Goal: Communication & Community: Answer question/provide support

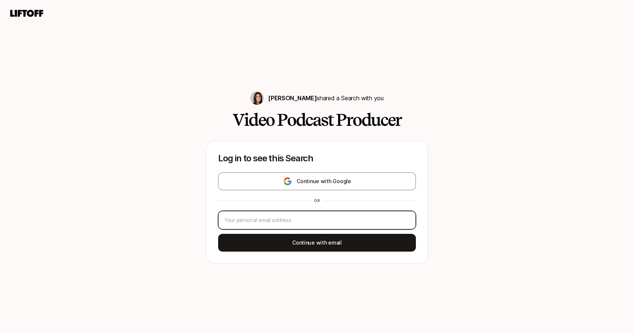
click at [394, 223] on input "email" at bounding box center [315, 220] width 182 height 9
click at [410, 220] on div at bounding box center [410, 220] width 0 height 0
click at [329, 191] on div "Continue with Google or Continue with email" at bounding box center [317, 212] width 198 height 79
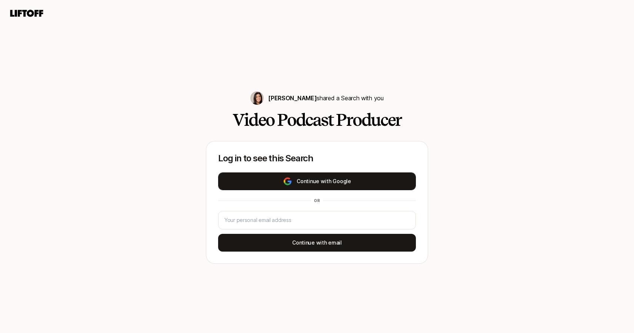
click at [334, 178] on button "Continue with Google" at bounding box center [317, 182] width 198 height 18
click at [356, 183] on button "Continue with Google" at bounding box center [317, 182] width 198 height 18
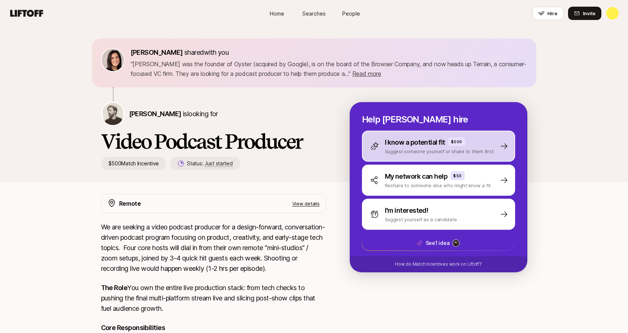
click at [469, 145] on div "I know a potential fit $500" at bounding box center [439, 142] width 109 height 10
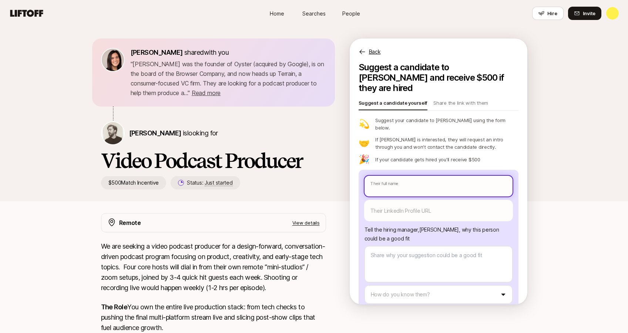
click at [419, 176] on input "text" at bounding box center [439, 186] width 148 height 21
type textarea "x"
type input "D"
type textarea "x"
type input "Da"
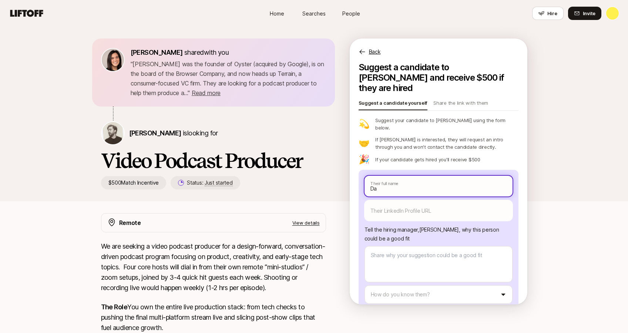
type textarea "x"
type input "Dav"
type textarea "x"
type input "Davi"
type textarea "x"
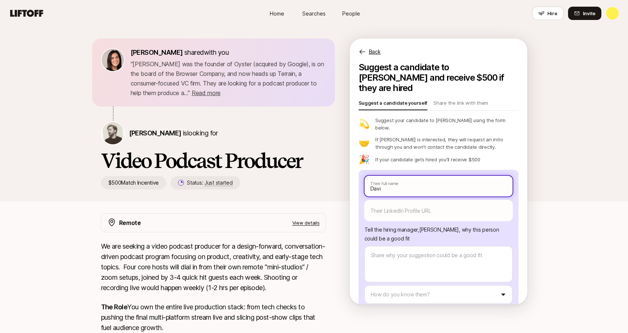
type input "[PERSON_NAME]"
type textarea "x"
type input "[PERSON_NAME]"
type textarea "x"
type input "[PERSON_NAME]"
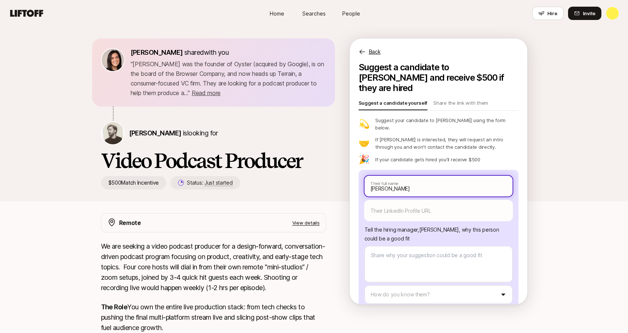
type textarea "x"
type input "[PERSON_NAME]"
type textarea "x"
type input "[PERSON_NAME]"
type textarea "x"
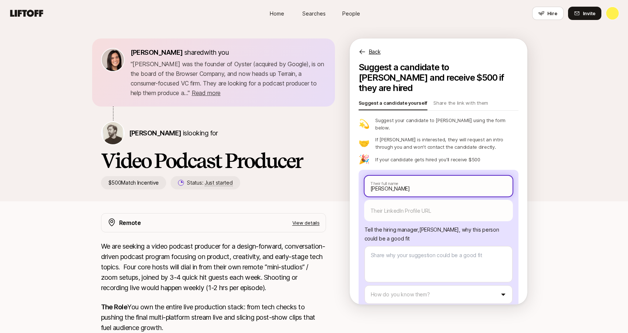
type input "[PERSON_NAME]"
type textarea "x"
type input "[PERSON_NAME]"
type textarea "x"
type input "[PERSON_NAME]"
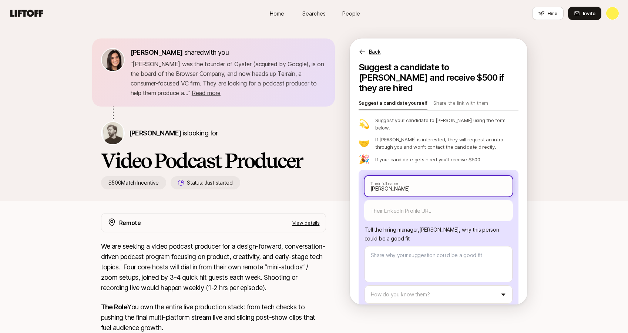
type textarea "x"
type input "[PERSON_NAME]"
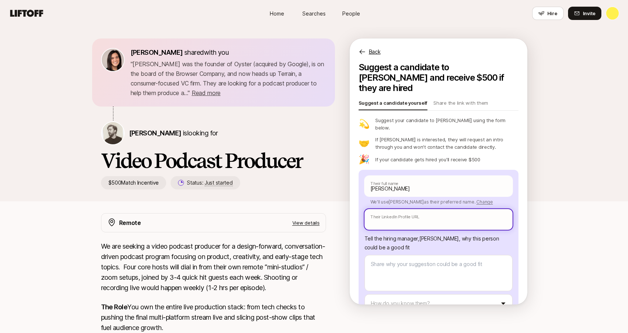
click at [406, 209] on input "text" at bounding box center [439, 219] width 148 height 21
paste input "[URL][DOMAIN_NAME]"
type textarea "x"
type input "[URL][DOMAIN_NAME]"
type textarea "x"
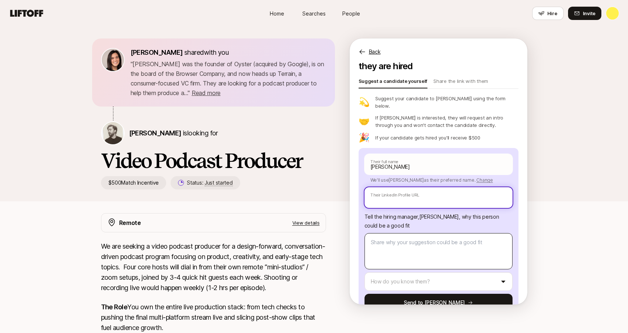
scroll to position [23, 0]
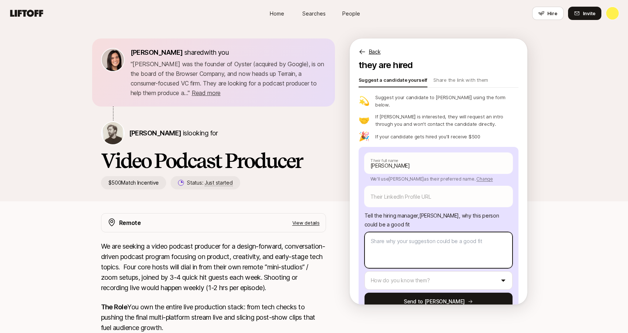
click at [429, 244] on textarea at bounding box center [439, 250] width 148 height 36
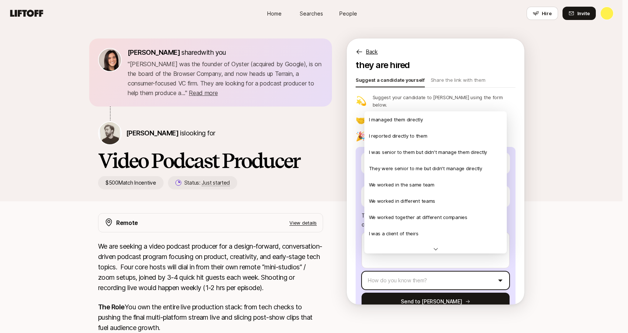
click at [413, 264] on html "Home Searches People Hire Home Searches People Hire Hire Invite [PERSON_NAME] s…" at bounding box center [314, 166] width 628 height 333
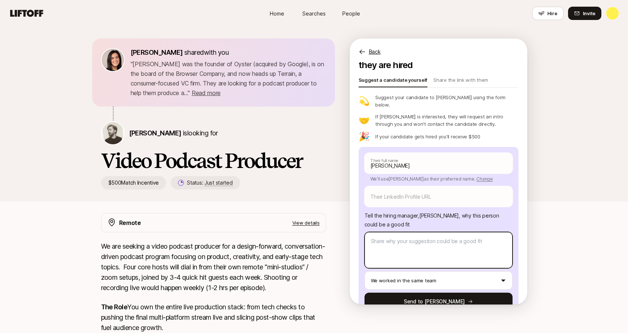
click at [423, 232] on textarea at bounding box center [439, 250] width 148 height 36
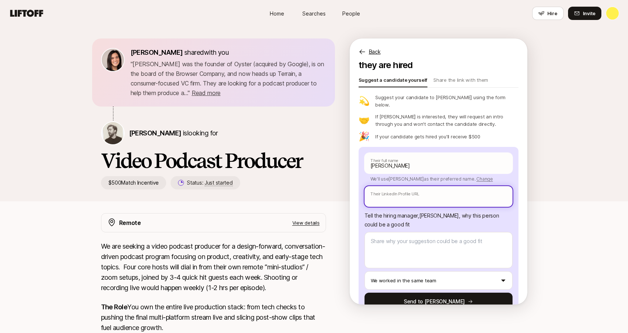
click at [415, 186] on input "text" at bounding box center [439, 196] width 148 height 21
paste input "[URL][DOMAIN_NAME]"
type textarea "x"
type input "[URL][DOMAIN_NAME]"
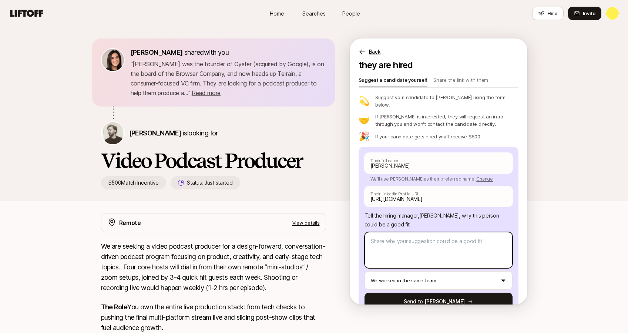
click at [410, 236] on textarea at bounding box center [439, 250] width 148 height 36
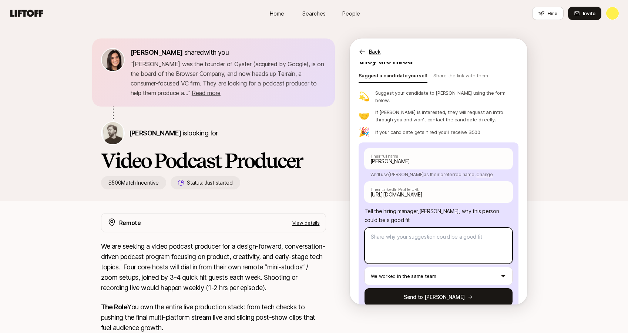
type textarea "x"
type textarea "I"
type textarea "x"
type textarea "Iv"
type textarea "x"
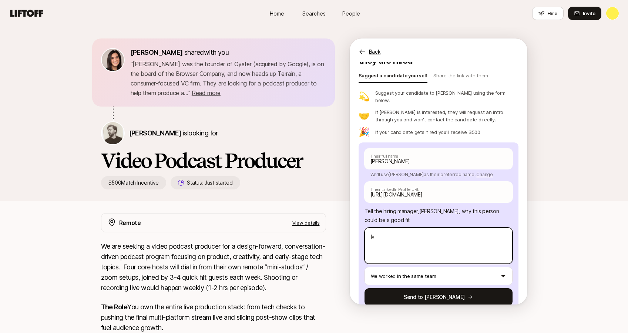
type textarea "Ive"
type textarea "x"
type textarea "Ive k"
type textarea "x"
type textarea "Ive kno"
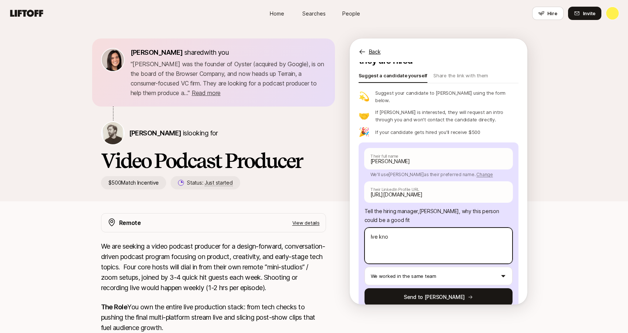
type textarea "x"
type textarea "Ive know"
type textarea "x"
type textarea "Ive known"
type textarea "x"
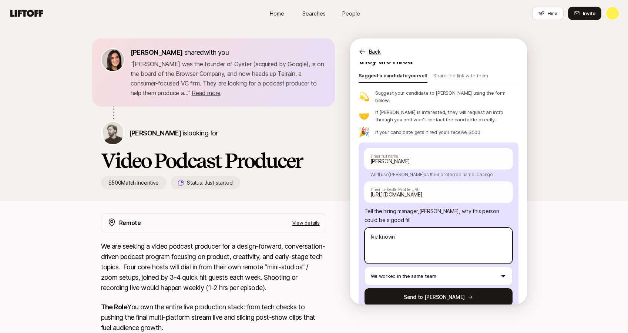
type textarea "Ive known"
type textarea "x"
type textarea "Ive known D"
type textarea "x"
type textarea "Ive known Da"
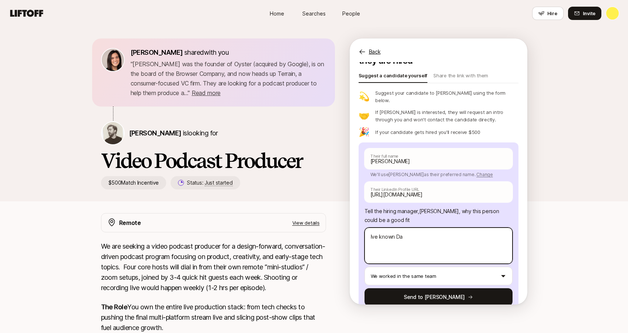
type textarea "x"
type textarea "Ive known Dav"
type textarea "x"
type textarea "Ive known Davi"
type textarea "x"
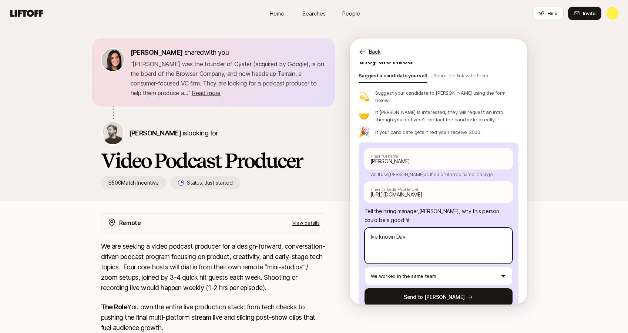
type textarea "Ive known [PERSON_NAME]"
type textarea "x"
type textarea "Ive known [PERSON_NAME]"
type textarea "x"
type textarea "Ive known [PERSON_NAME]"
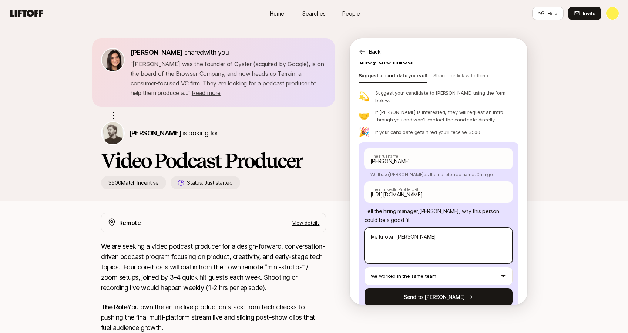
type textarea "x"
type textarea "Ive known [PERSON_NAME] for"
type textarea "x"
type textarea "Ive known [PERSON_NAME] for"
type textarea "x"
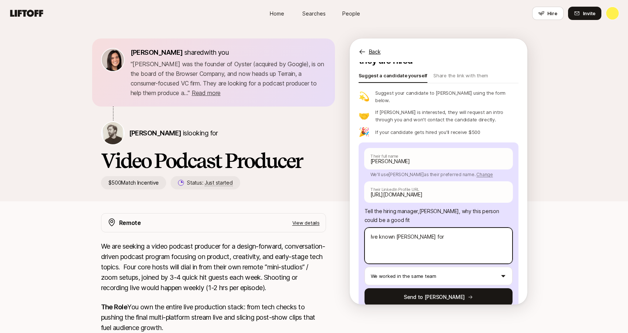
type textarea "Ive known [PERSON_NAME] for y"
type textarea "x"
type textarea "Ive known [PERSON_NAME] for ye"
type textarea "x"
type textarea "Ive known [PERSON_NAME] for yea"
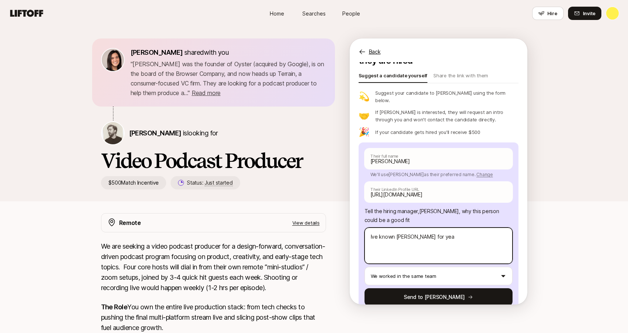
type textarea "x"
type textarea "Ive known [PERSON_NAME] for year"
type textarea "x"
type textarea "Ive known [PERSON_NAME] for years"
type textarea "x"
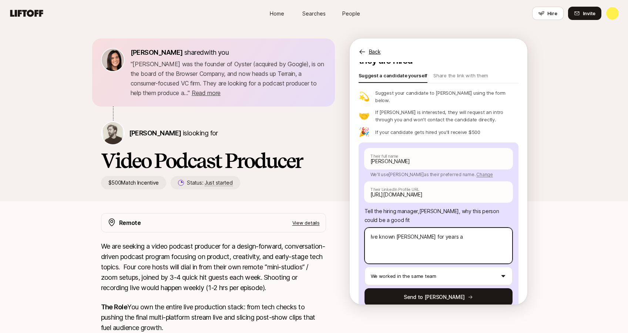
type textarea "Ive known [PERSON_NAME] for years an"
type textarea "x"
type textarea "Ive known [PERSON_NAME] for years and"
type textarea "x"
type textarea "Ive known [PERSON_NAME] for years and h"
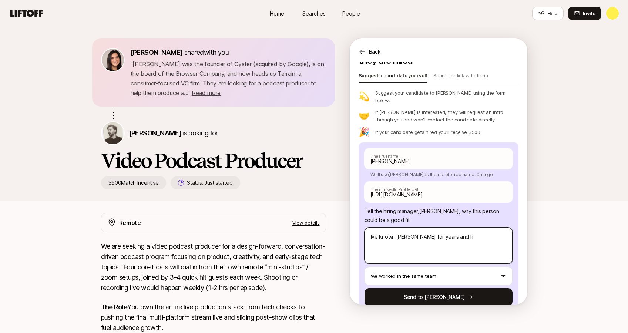
type textarea "x"
type textarea "Ive known [PERSON_NAME] for years and he"
type textarea "x"
type textarea "Ive known [PERSON_NAME] for years and he'"
type textarea "x"
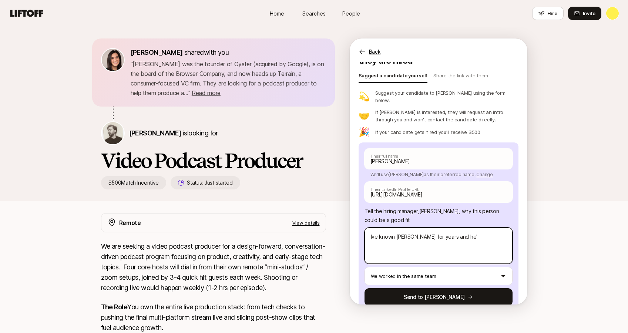
type textarea "Ive known [PERSON_NAME] for years and he's"
type textarea "x"
type textarea "Ive known [PERSON_NAME] for years and he's"
type textarea "x"
type textarea "Ive known [PERSON_NAME] for years and he's n"
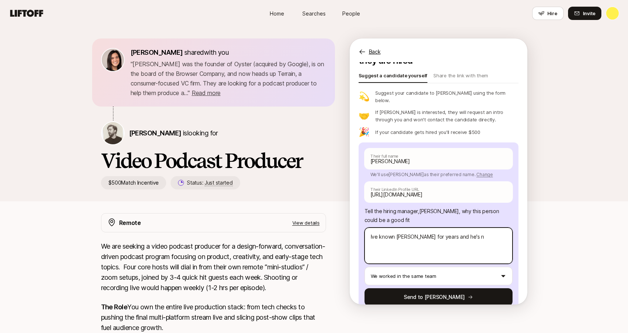
type textarea "x"
type textarea "Ive known [PERSON_NAME] for years and he's no"
type textarea "x"
type textarea "Ive known [PERSON_NAME] for years and he's not"
type textarea "x"
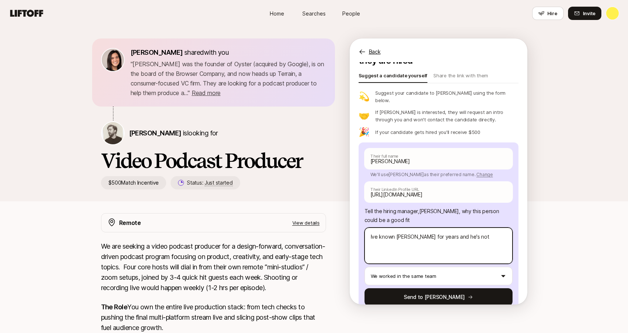
type textarea "Ive known [PERSON_NAME] for years and he's not"
type textarea "x"
type textarea "Ive known [PERSON_NAME] for years and he's not o"
type textarea "x"
type textarea "Ive known [PERSON_NAME] for years and he's not onl"
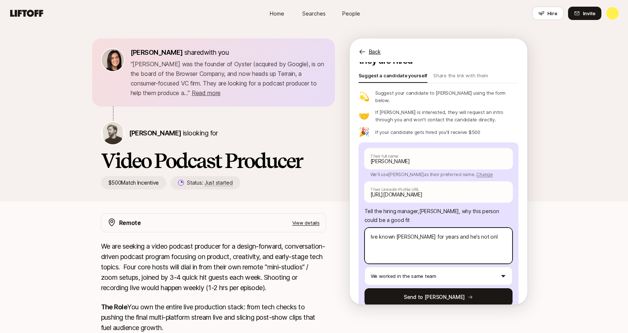
type textarea "x"
type textarea "Ive known [PERSON_NAME] for years and he's not only"
type textarea "x"
type textarea "Ive known [PERSON_NAME] for years and he's not only"
type textarea "x"
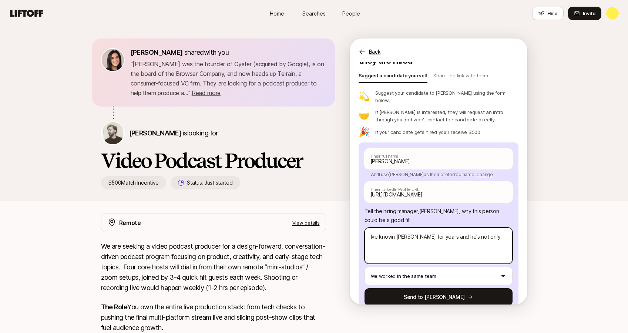
type textarea "Ive known [PERSON_NAME] for years and he's not only a"
type textarea "x"
type textarea "Ive known [PERSON_NAME] for years and he's not only a"
type textarea "x"
type textarea "Ive known [PERSON_NAME] for years and he's not only a"
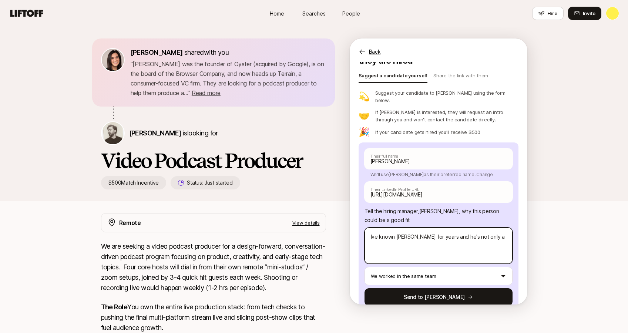
type textarea "x"
type textarea "Ive known [PERSON_NAME] for years and he's not only an"
type textarea "x"
type textarea "Ive known [PERSON_NAME] for years and he's not only an"
type textarea "x"
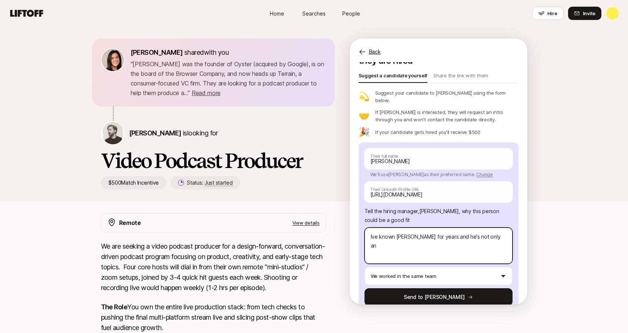
type textarea "Ive known [PERSON_NAME] for years and he's not only an a"
type textarea "x"
type textarea "Ive known [PERSON_NAME] for years and he's not only an am"
type textarea "x"
type textarea "Ive known [PERSON_NAME] for years and he's not only an ama"
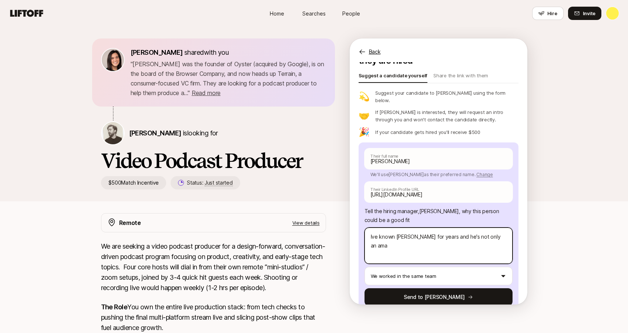
type textarea "x"
type textarea "Ive known [PERSON_NAME] for years and he's not only an am"
type textarea "x"
type textarea "Ive known [PERSON_NAME] for years and he's not only an a"
type textarea "x"
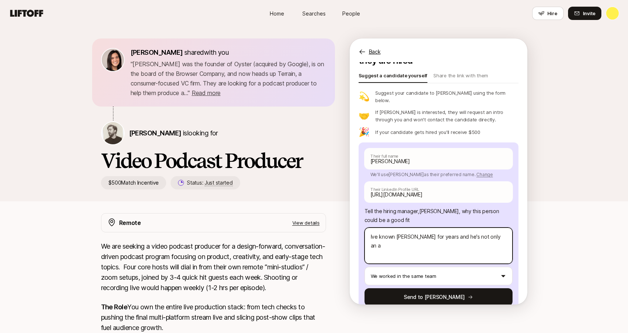
type textarea "Ive known [PERSON_NAME] for years and he's not only an"
type textarea "x"
type textarea "Ive known [PERSON_NAME] for years and he's not only an"
type textarea "x"
type textarea "Ive known [PERSON_NAME] for years and he's not only a"
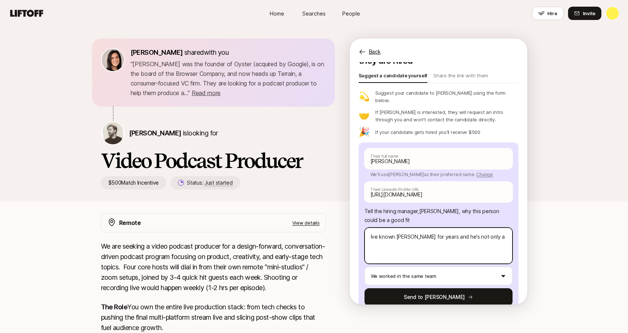
type textarea "x"
type textarea "Ive known [PERSON_NAME] for years and he's not only a"
type textarea "x"
type textarea "Ive known [PERSON_NAME] for years and he's not only a g"
type textarea "x"
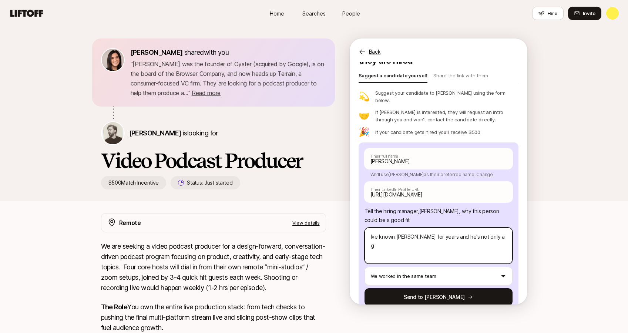
type textarea "Ive known [PERSON_NAME] for years and he's not only a ge"
type textarea "x"
type textarea "Ive known [PERSON_NAME] for years and he's not only a gea"
type textarea "x"
type textarea "Ive known [PERSON_NAME] for years and he's not only a geat"
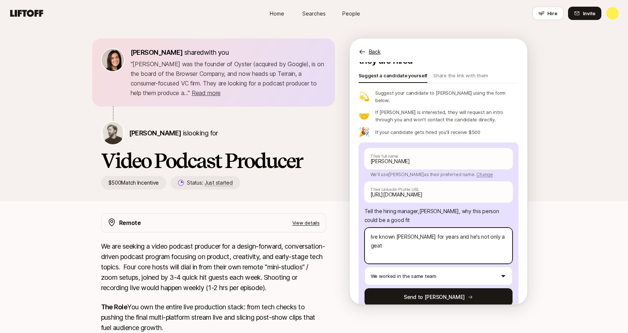
type textarea "x"
type textarea "Ive known [PERSON_NAME] for years and he's not only a geat"
type textarea "x"
type textarea "Ive known [PERSON_NAME] for years and he's not only a geat"
type textarea "x"
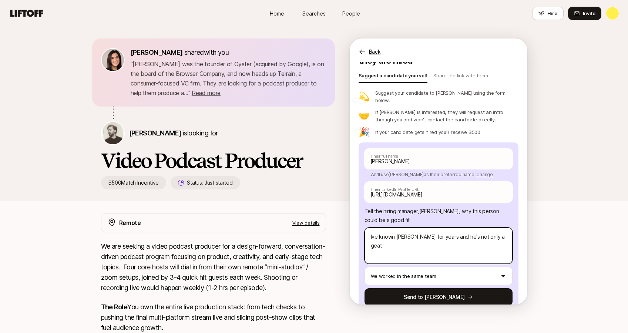
type textarea "Ive known [PERSON_NAME] for years and he's not only a gea"
type textarea "x"
type textarea "Ive known [PERSON_NAME] for years and he's not only a ge"
type textarea "x"
type textarea "Ive known [PERSON_NAME] for years and he's not only a g"
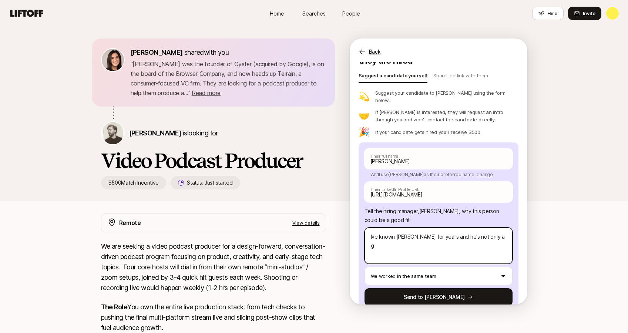
type textarea "x"
type textarea "Ive known [PERSON_NAME] for years and he's not only a"
type textarea "x"
type textarea "Ive known [PERSON_NAME] for years and he's not only a"
type textarea "x"
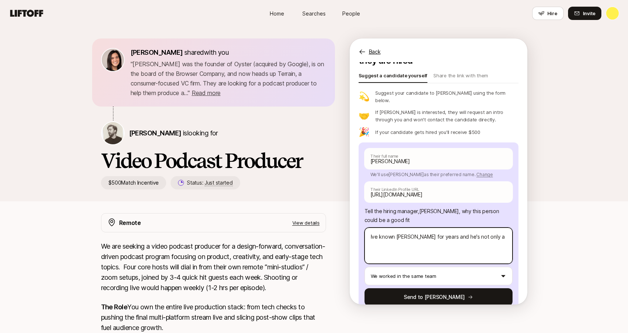
type textarea "Ive known [PERSON_NAME] for years and he's not only an"
type textarea "x"
type textarea "Ive known [PERSON_NAME] for years and he's not only an"
type textarea "x"
type textarea "Ive known [PERSON_NAME] for years and he's not only an a"
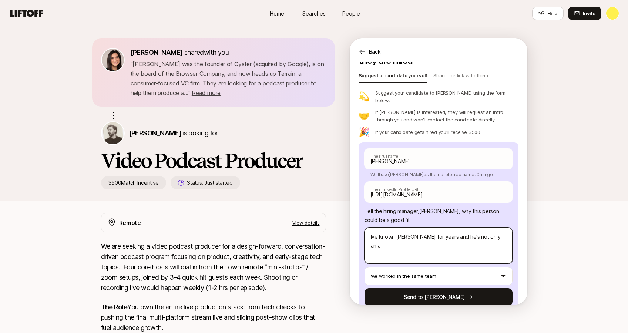
type textarea "x"
type textarea "Ive known [PERSON_NAME] for years and he's not only an am"
type textarea "x"
type textarea "Ive known [PERSON_NAME] for years and he's not only an ama"
type textarea "x"
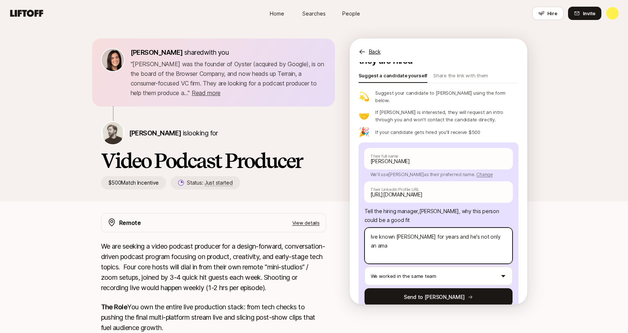
type textarea "Ive known [PERSON_NAME] for years and he's not only an amaz"
type textarea "x"
type textarea "Ive known [PERSON_NAME] for years and he's not only an amazi"
type textarea "x"
type textarea "Ive known [PERSON_NAME] for years and he's not only an amazin"
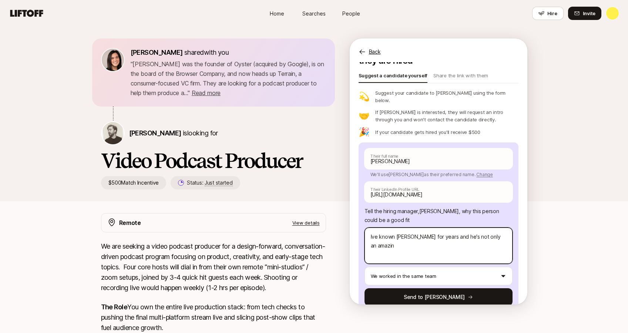
type textarea "x"
type textarea "Ive known [PERSON_NAME] for years and he's not only an amazing"
type textarea "x"
type textarea "Ive known [PERSON_NAME] for years and he's not only an amazing,"
type textarea "x"
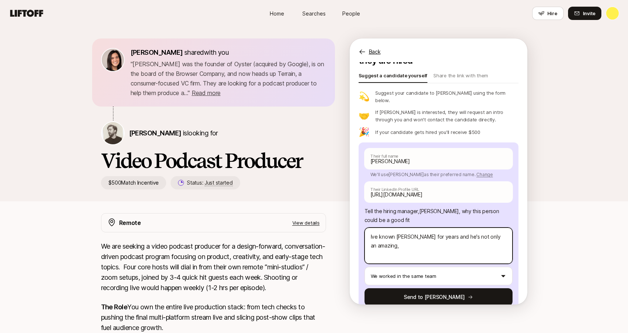
type textarea "Ive known [PERSON_NAME] for years and he's not only an amazing,"
type textarea "x"
type textarea "Ive known [PERSON_NAME] for years and he's not only an amazing, e"
type textarea "x"
type textarea "Ive known [PERSON_NAME] for years and he's not only an amazing, ea"
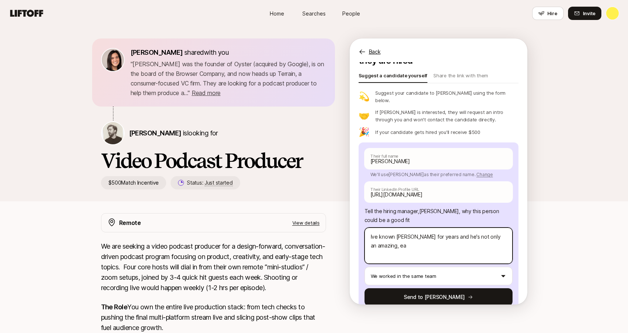
type textarea "x"
type textarea "Ive known [PERSON_NAME] for years and he's not only an amazing, easy"
type textarea "x"
type textarea "Ive known [PERSON_NAME] for years and he's not only an amazing, easy-"
type textarea "x"
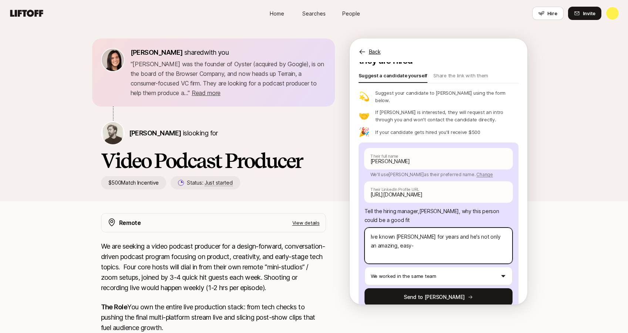
type textarea "Ive known [PERSON_NAME] for years and he's not only an amazing, easy-t"
type textarea "x"
type textarea "Ive known [PERSON_NAME] for years and he's not only an amazing, easy-to"
type textarea "x"
type textarea "Ive known [PERSON_NAME] for years and he's not only an amazing, easy-to-"
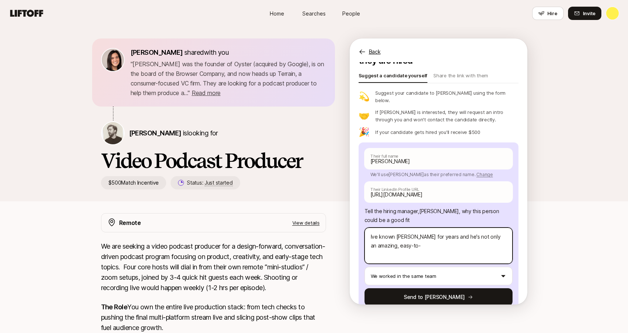
type textarea "x"
type textarea "Ive known [PERSON_NAME] for years and he's not only an amazing, easy-to-w"
type textarea "x"
type textarea "Ive known [PERSON_NAME] for years and he's not only an amazing, easy-to-wo"
type textarea "x"
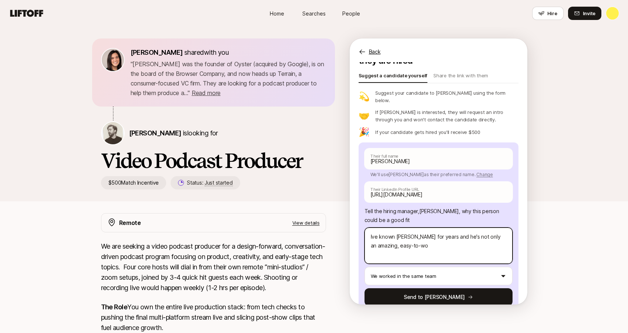
type textarea "Ive known [PERSON_NAME] for years and he's not only an amazing, easy-to-wor"
type textarea "x"
type textarea "Ive known [PERSON_NAME] for years and he's not only an amazing, easy-to-worh"
click at [474, 228] on textarea "Ive known [PERSON_NAME] for years and he's not only an amazing, easy-to-work-wi…" at bounding box center [439, 246] width 148 height 36
click at [406, 230] on textarea "Ive known [PERSON_NAME] for years and he's not only extremely. multitalented, c…" at bounding box center [439, 246] width 148 height 36
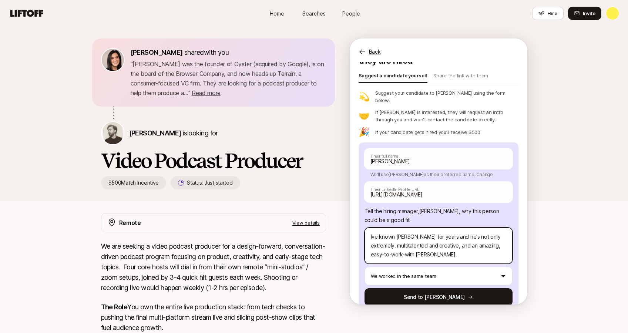
click at [433, 230] on textarea "Ive known [PERSON_NAME] for years and he's not only extremely. multitalented an…" at bounding box center [439, 246] width 148 height 36
click at [437, 229] on textarea "Ive known [PERSON_NAME] for years and he's not only extremely. multitalented an…" at bounding box center [439, 246] width 148 height 36
click at [419, 241] on textarea "Ive known [PERSON_NAME] for years and he's not only extremely. multitalented an…" at bounding box center [439, 246] width 148 height 36
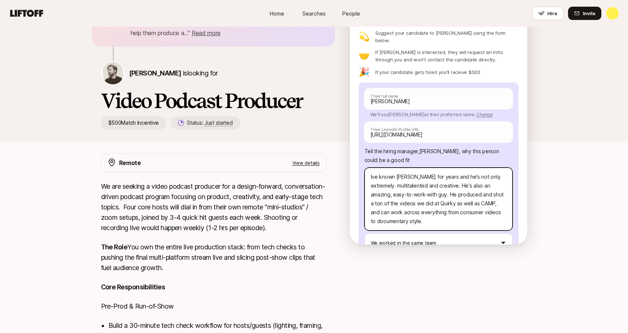
scroll to position [54, 0]
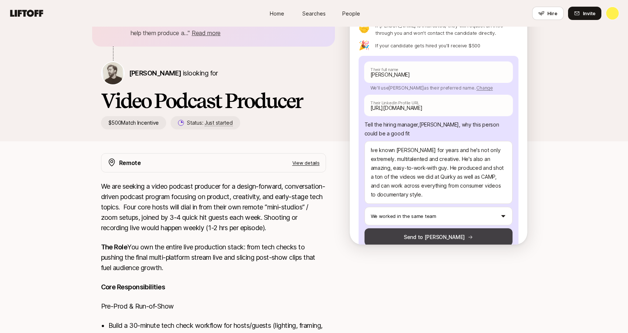
click at [463, 228] on button "Send to [PERSON_NAME]" at bounding box center [439, 237] width 148 height 18
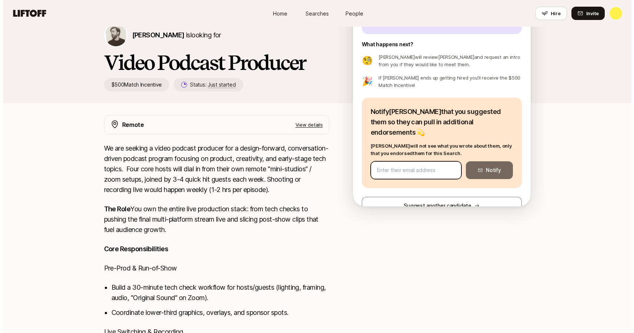
scroll to position [8, 0]
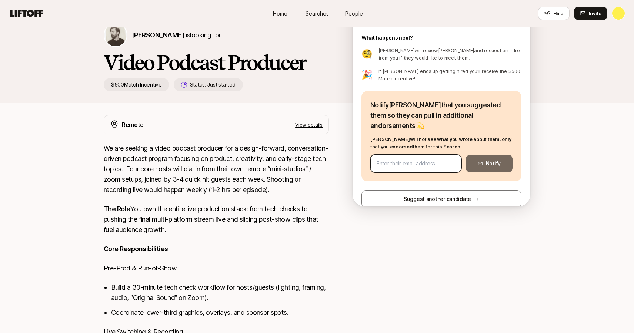
paste input "[EMAIL_ADDRESS][DOMAIN_NAME]"
click at [491, 155] on button "Notify" at bounding box center [489, 164] width 47 height 18
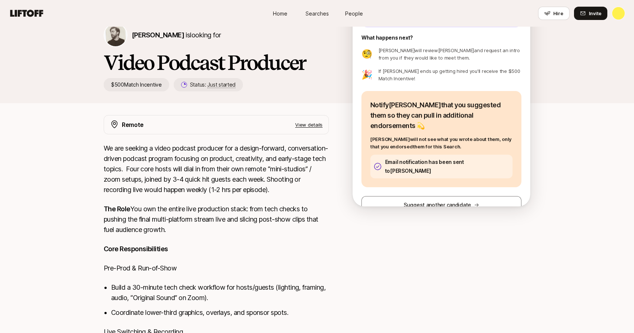
scroll to position [5, 0]
